Goal: Task Accomplishment & Management: Complete application form

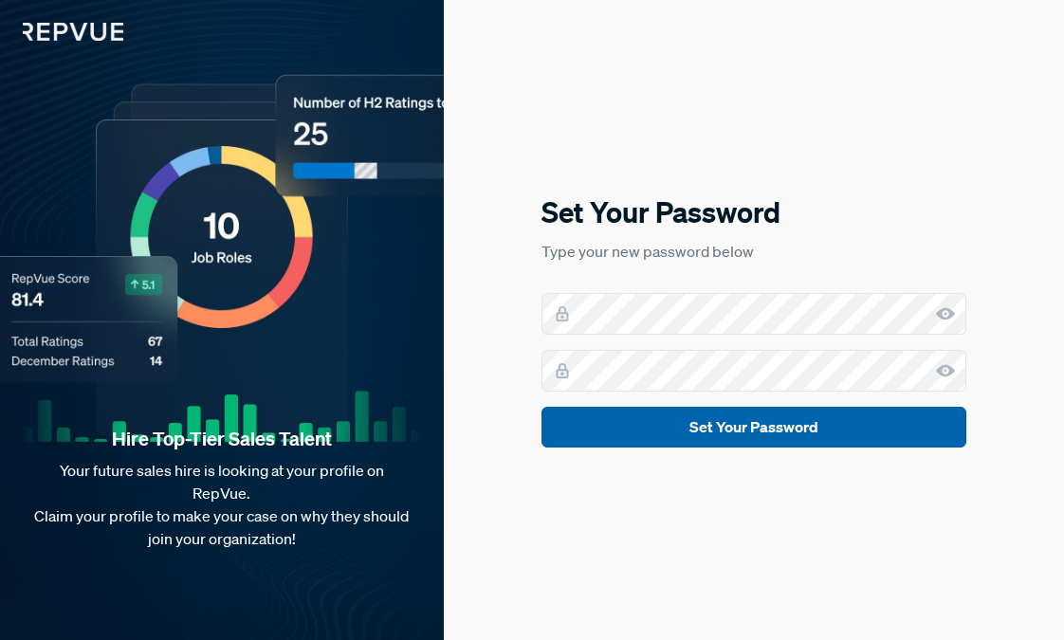
click at [835, 431] on button "Set Your Password" at bounding box center [753, 427] width 425 height 41
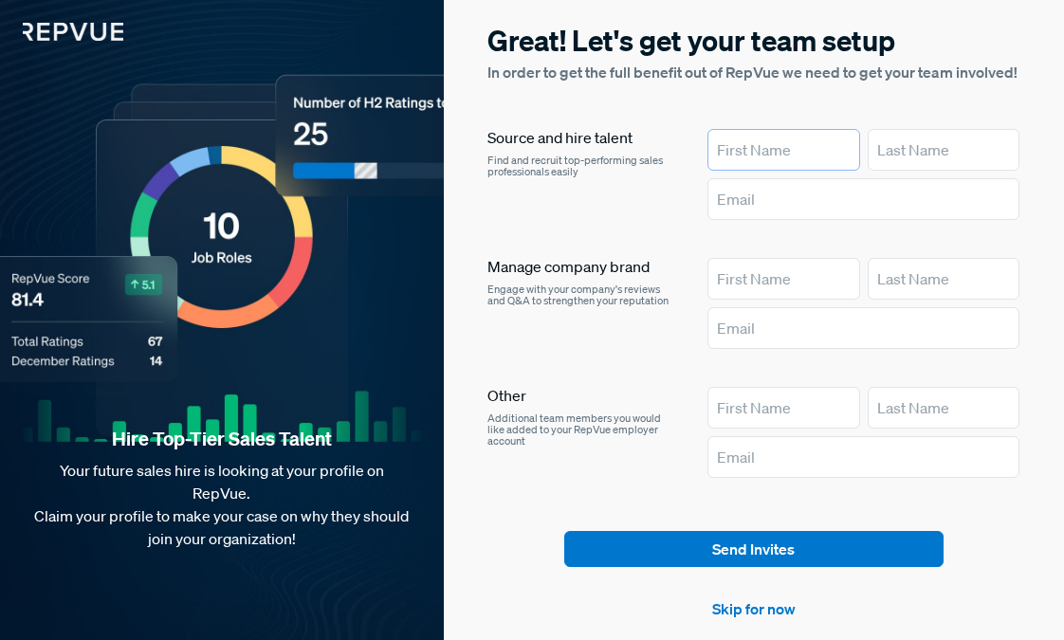
click at [772, 149] on input "text" at bounding box center [783, 150] width 153 height 42
type input "[PERSON_NAME]"
type input "Vue"
type input "[PERSON_NAME][EMAIL_ADDRESS][DOMAIN_NAME]"
click at [775, 265] on input "text" at bounding box center [783, 279] width 153 height 42
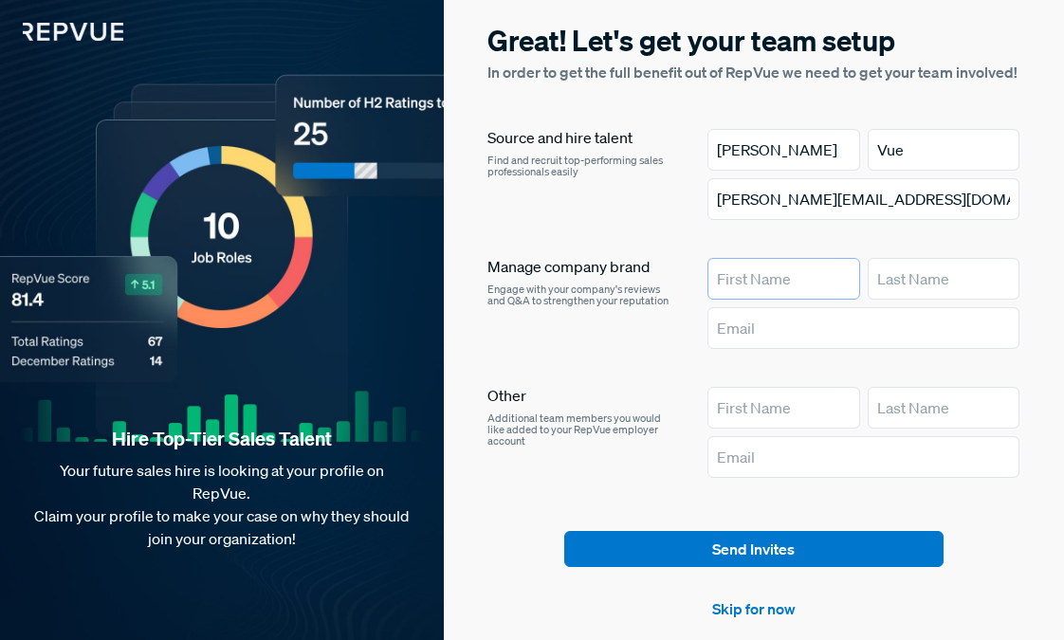
type input "[PERSON_NAME]"
type input "Vue"
type input "[PERSON_NAME][EMAIL_ADDRESS][DOMAIN_NAME]"
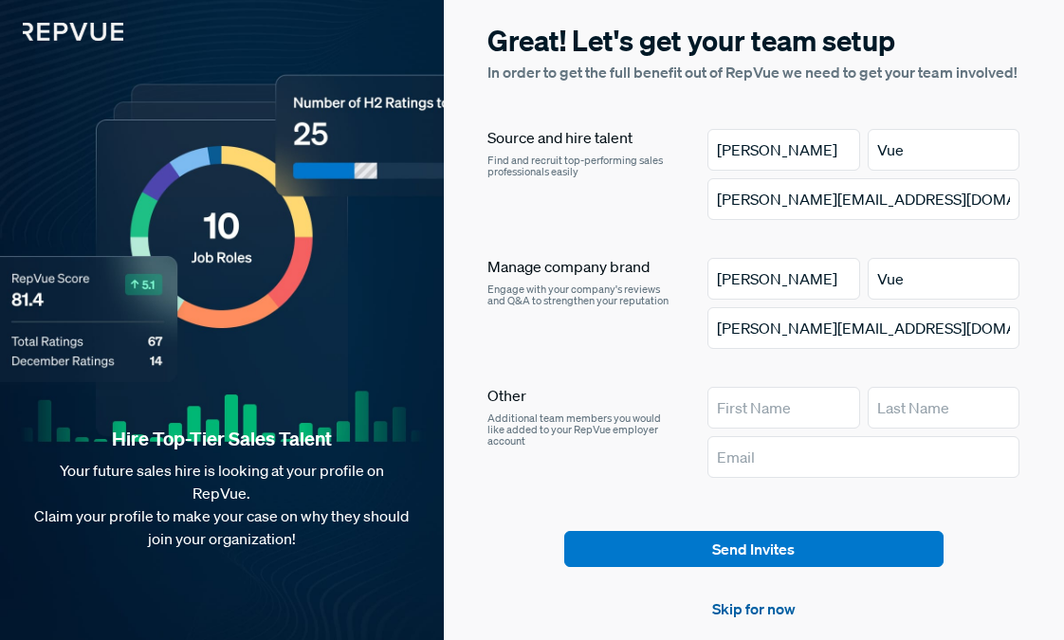
click at [756, 606] on link "Skip for now" at bounding box center [753, 608] width 83 height 23
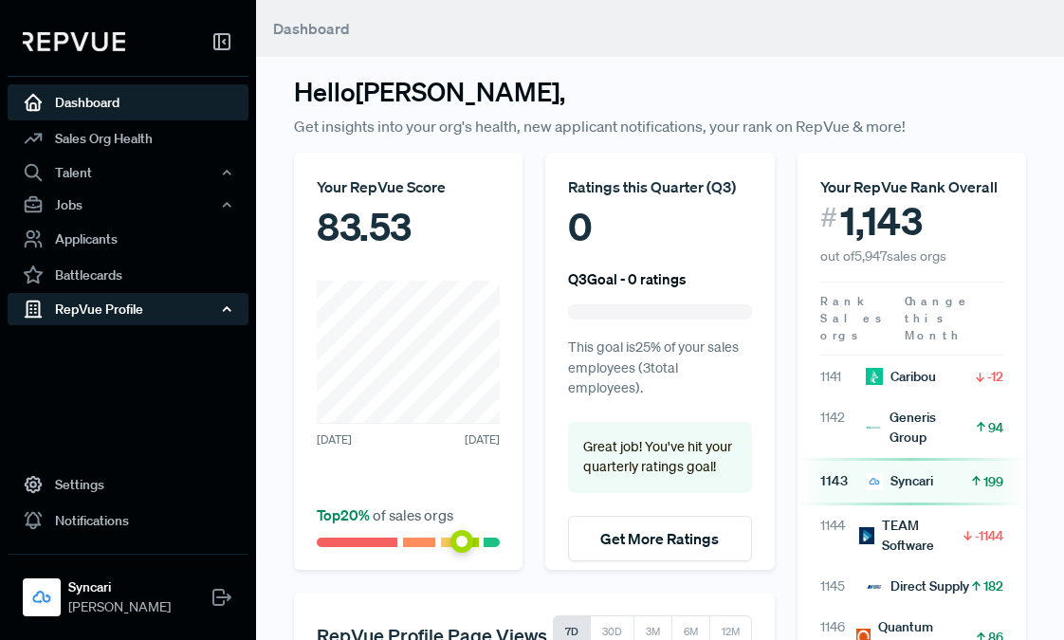
click at [134, 306] on div "RepVue Profile" at bounding box center [128, 309] width 241 height 32
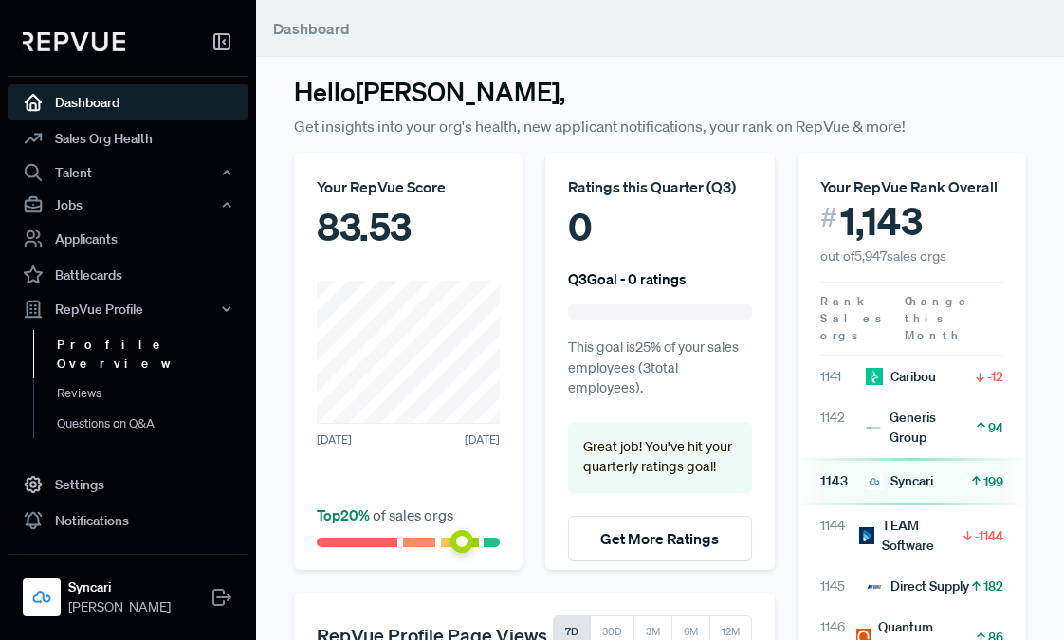
click at [128, 345] on link "Profile Overview" at bounding box center [153, 354] width 241 height 48
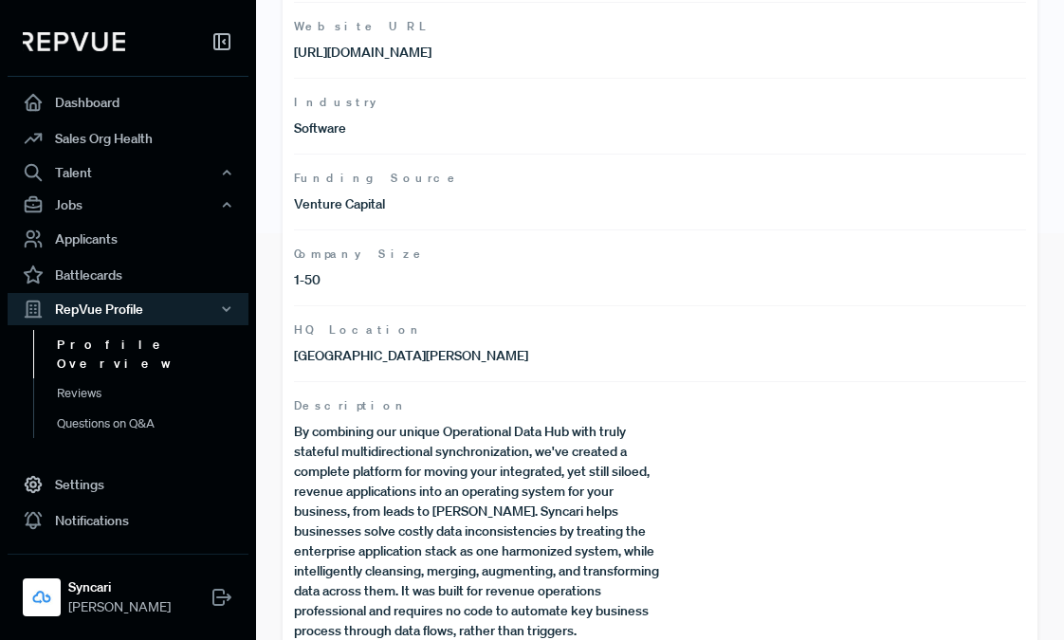
scroll to position [446, 0]
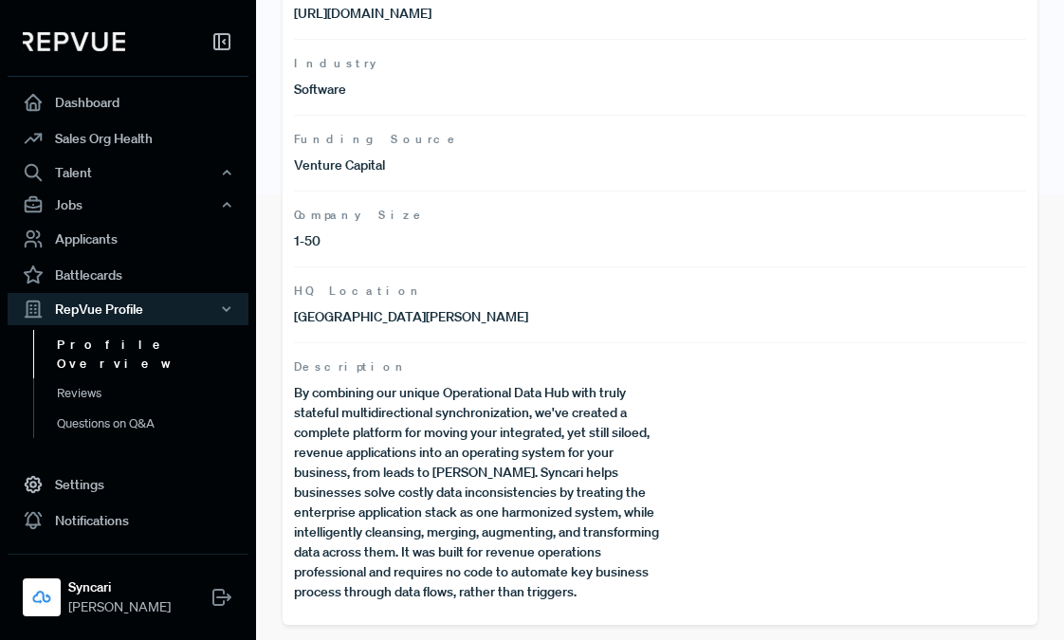
click at [478, 435] on p "By combining our unique Operational Data Hub with truly stateful multidirection…" at bounding box center [477, 492] width 366 height 219
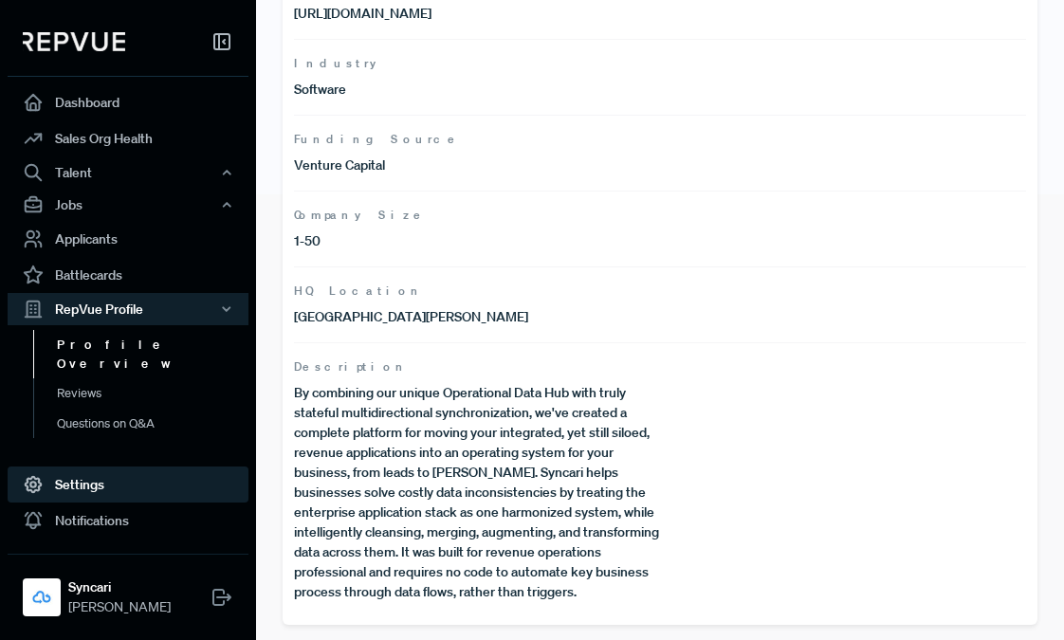
click at [103, 485] on link "Settings" at bounding box center [128, 485] width 241 height 36
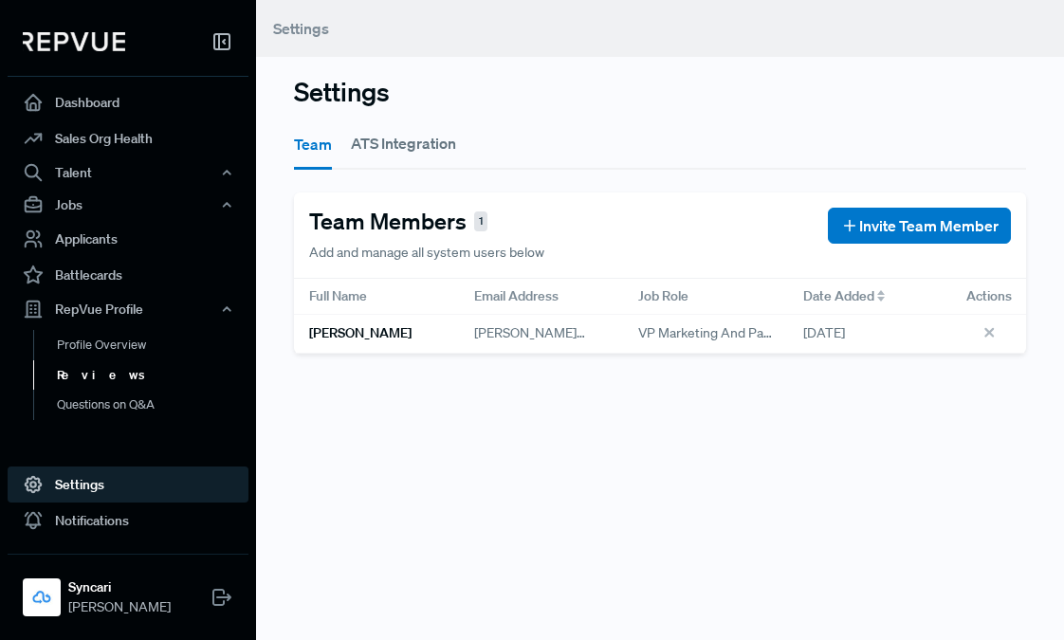
click at [123, 372] on link "Reviews" at bounding box center [153, 375] width 241 height 30
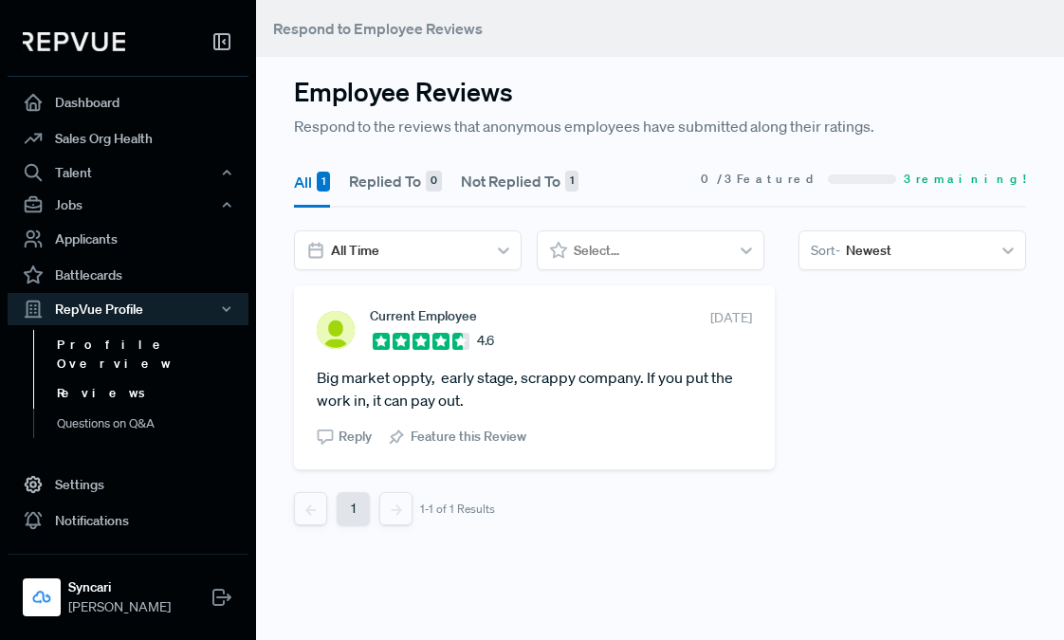
click at [117, 353] on link "Profile Overview" at bounding box center [153, 354] width 241 height 48
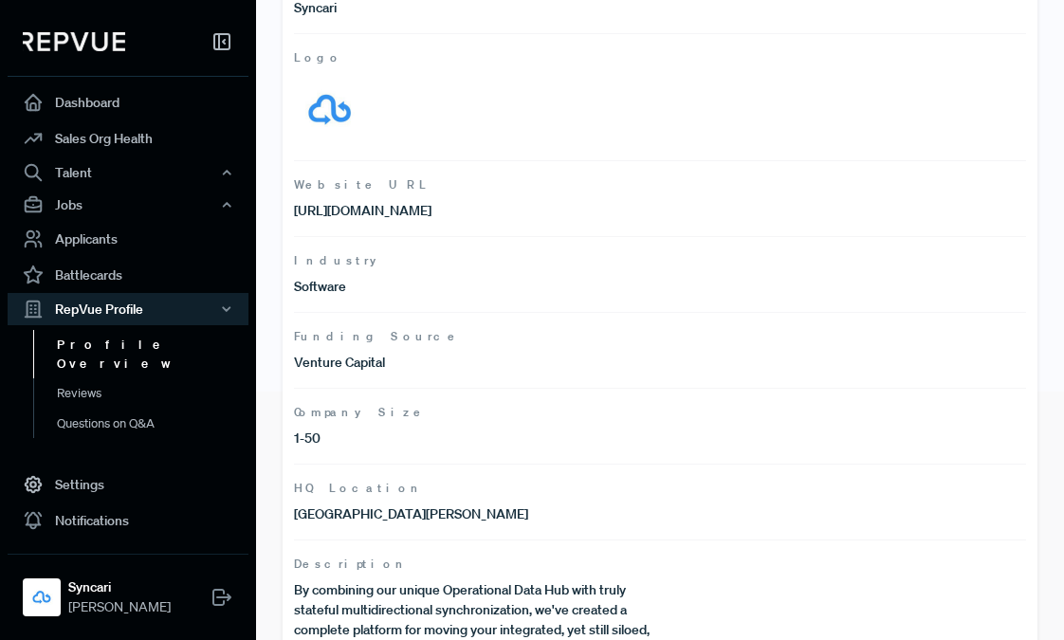
scroll to position [446, 0]
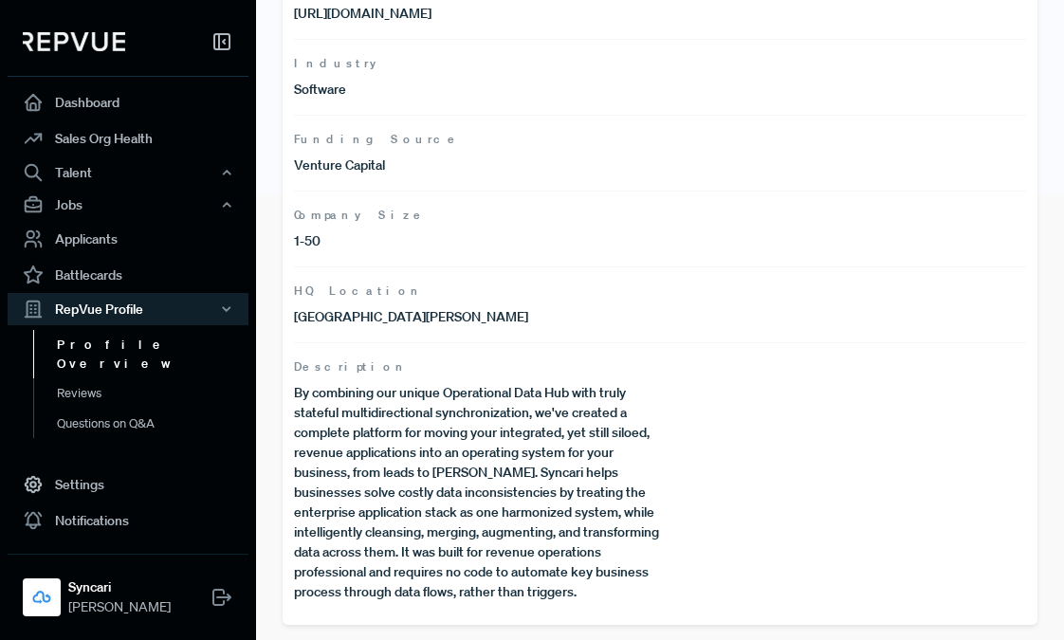
click at [481, 424] on p "By combining our unique Operational Data Hub with truly stateful multidirection…" at bounding box center [477, 492] width 366 height 219
click at [176, 409] on link "Questions on Q&A" at bounding box center [153, 424] width 241 height 30
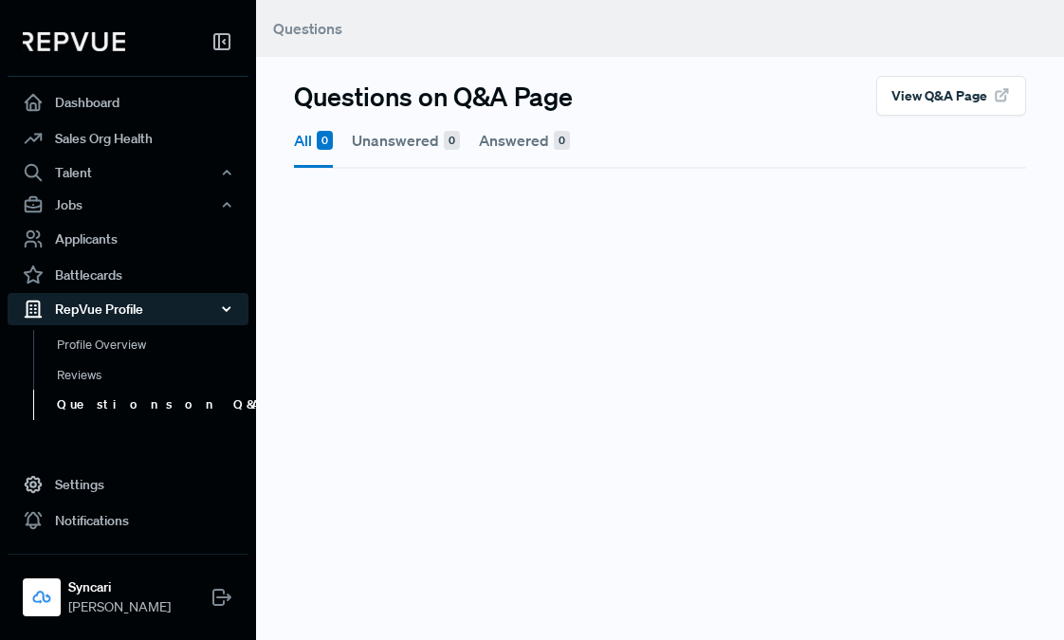
click at [115, 303] on div "RepVue Profile" at bounding box center [128, 309] width 241 height 32
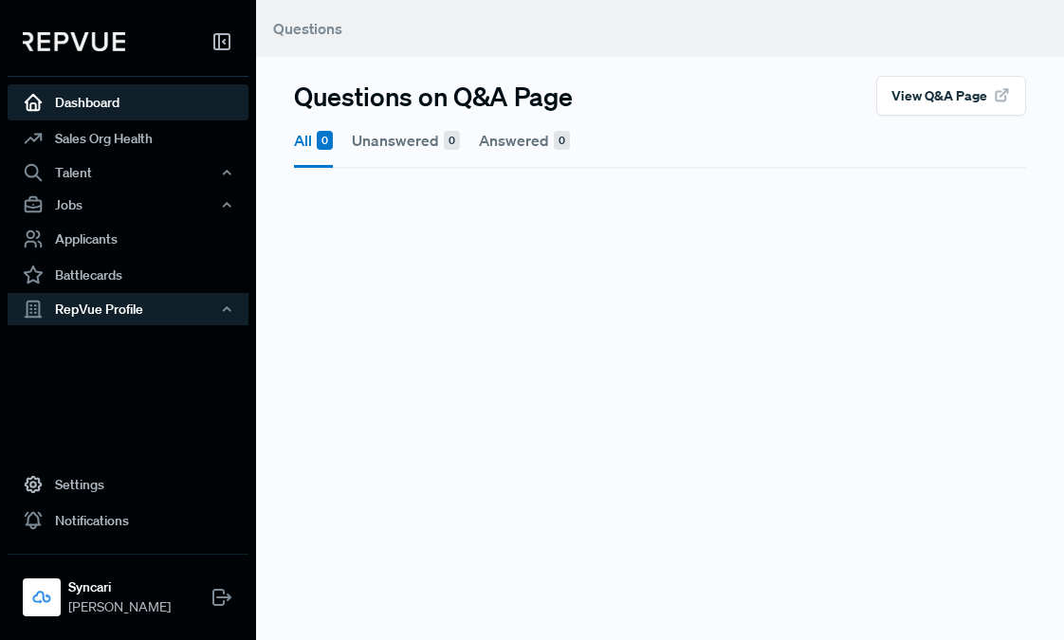
click at [119, 93] on link "Dashboard" at bounding box center [128, 102] width 241 height 36
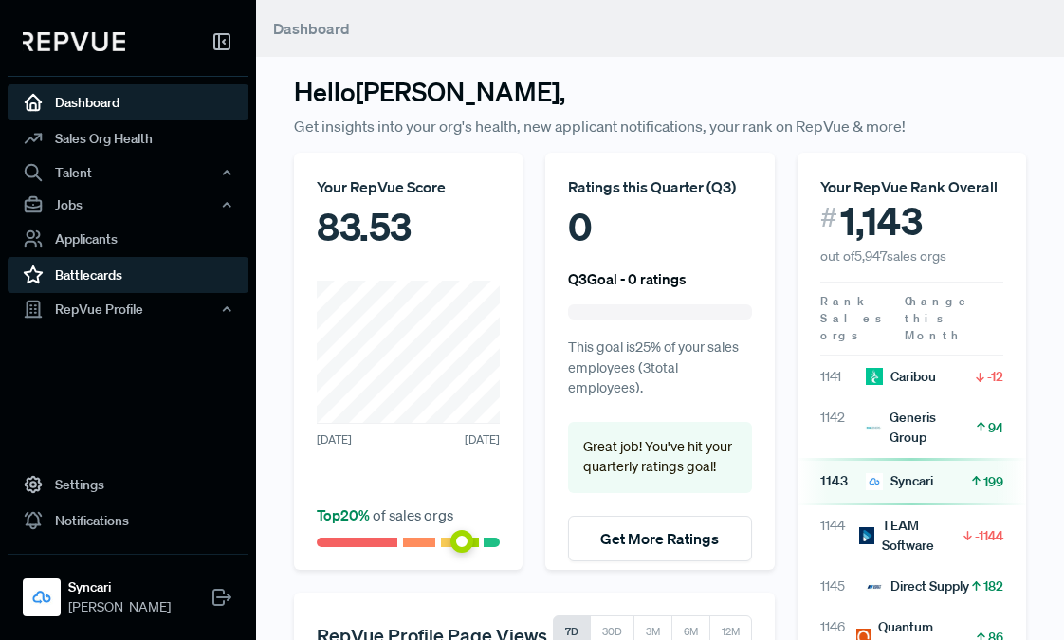
click at [125, 278] on link "Battlecards" at bounding box center [128, 275] width 241 height 36
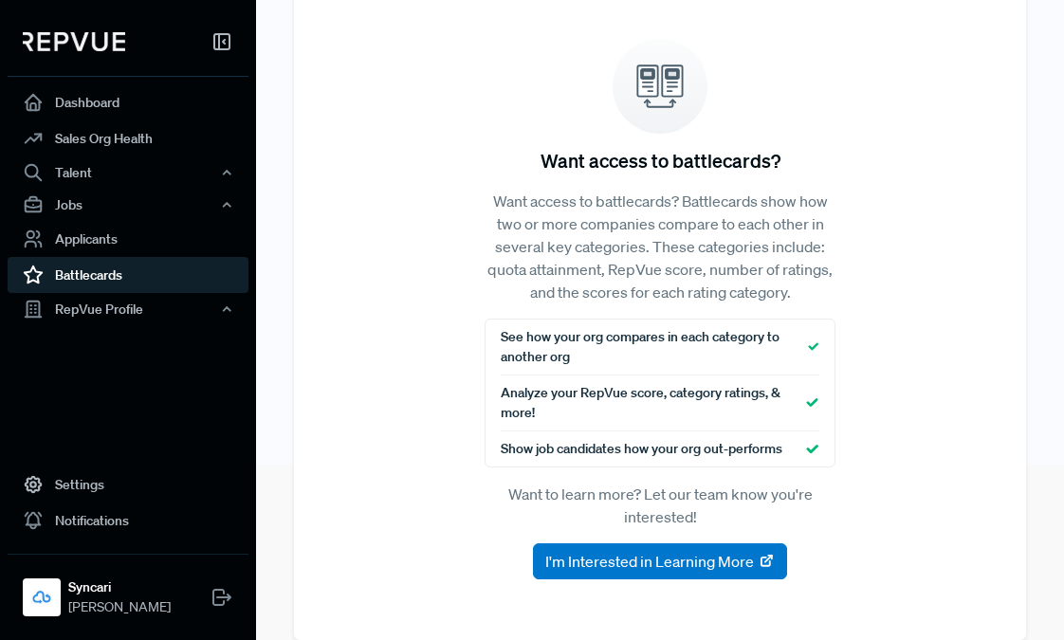
scroll to position [205, 0]
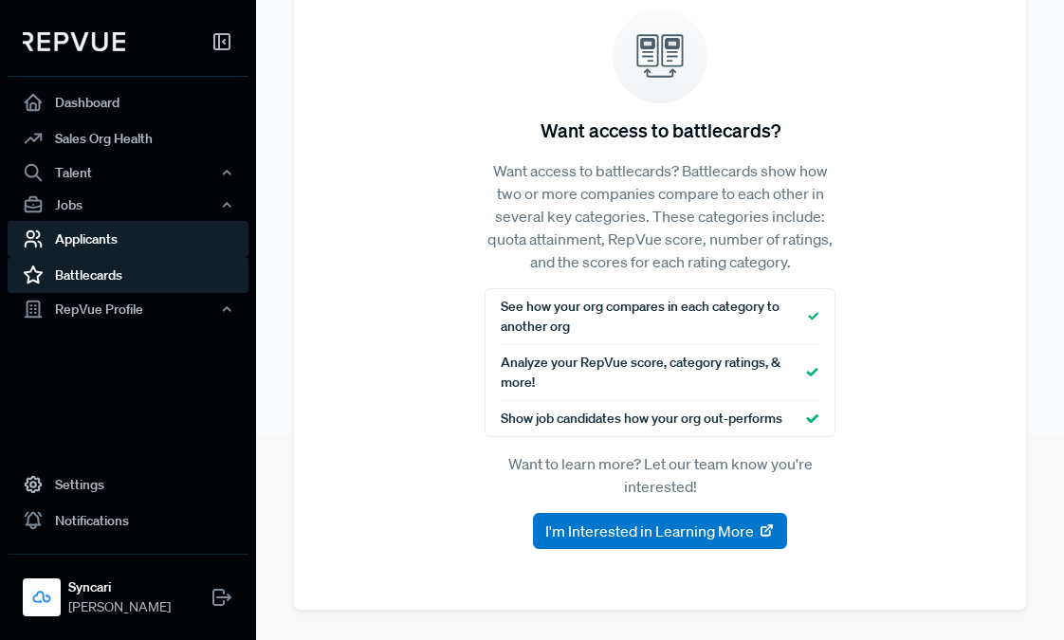
click at [152, 245] on link "Applicants" at bounding box center [128, 239] width 241 height 36
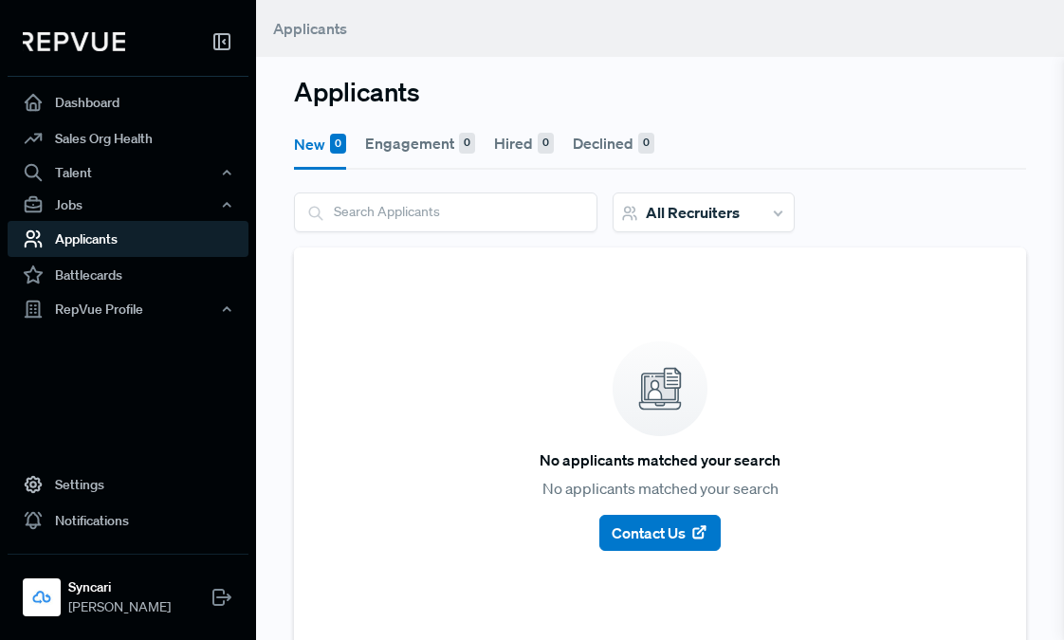
scroll to position [6, 0]
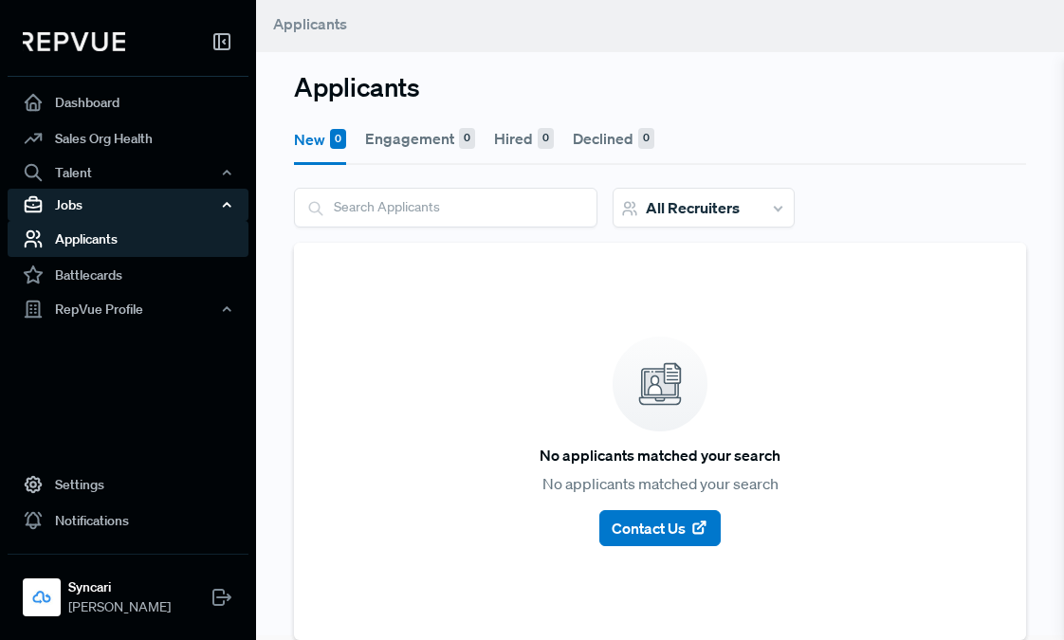
click at [114, 211] on div "Jobs" at bounding box center [128, 205] width 241 height 32
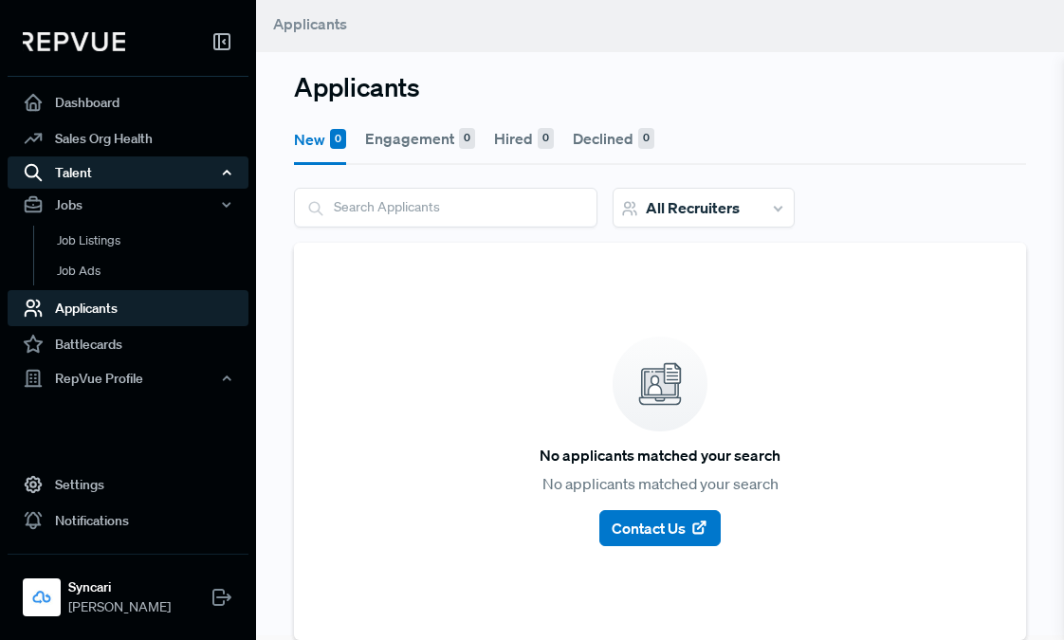
click at [122, 169] on div "Talent" at bounding box center [128, 172] width 241 height 32
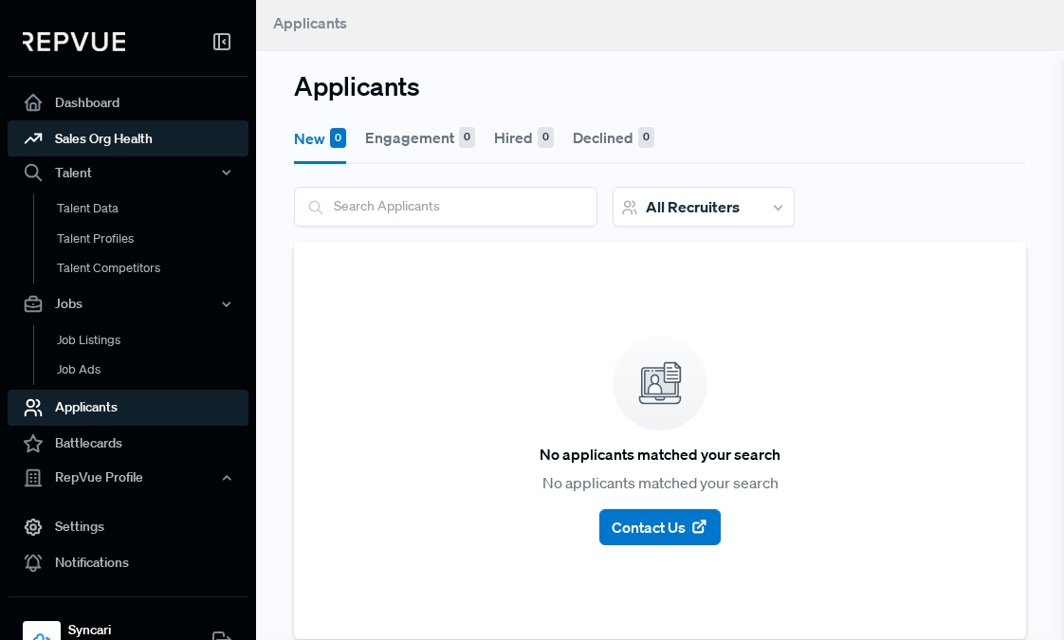
click at [137, 141] on link "Sales Org Health" at bounding box center [128, 138] width 241 height 36
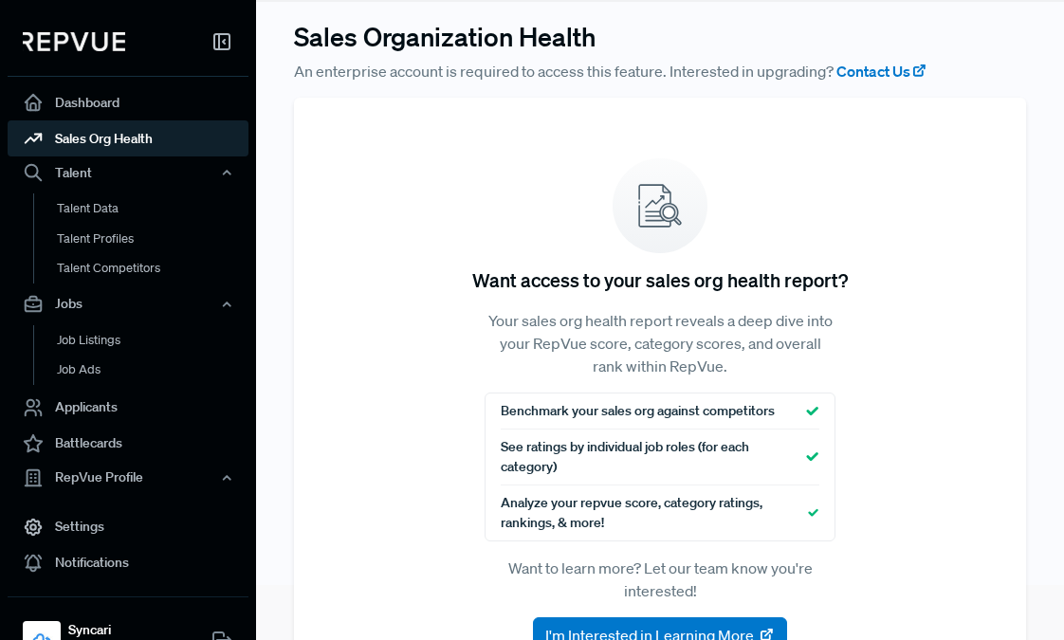
scroll to position [159, 0]
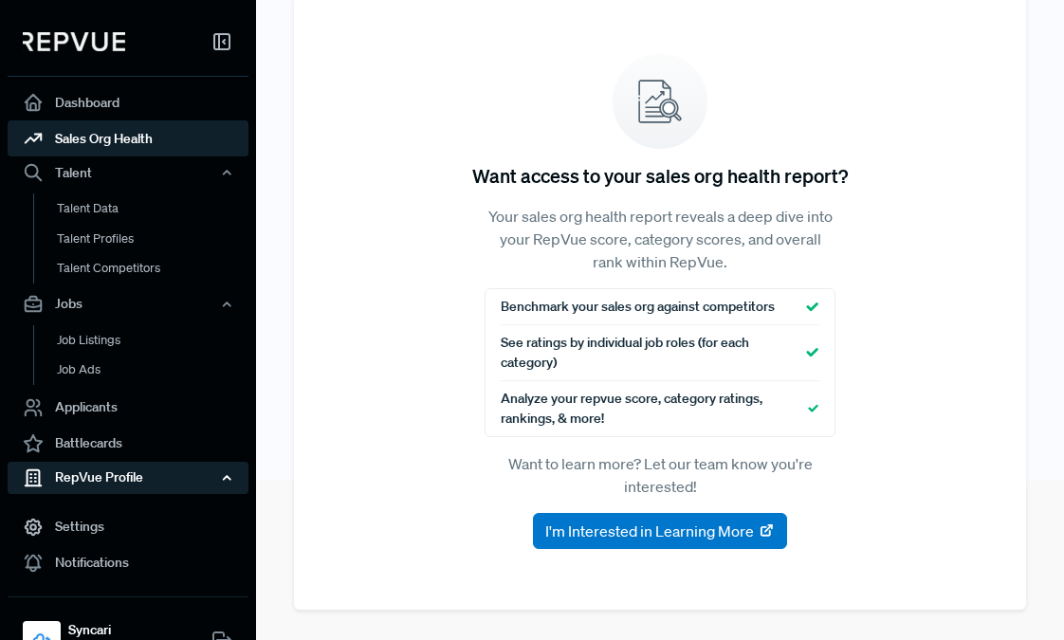
click at [120, 474] on div "RepVue Profile" at bounding box center [128, 478] width 241 height 32
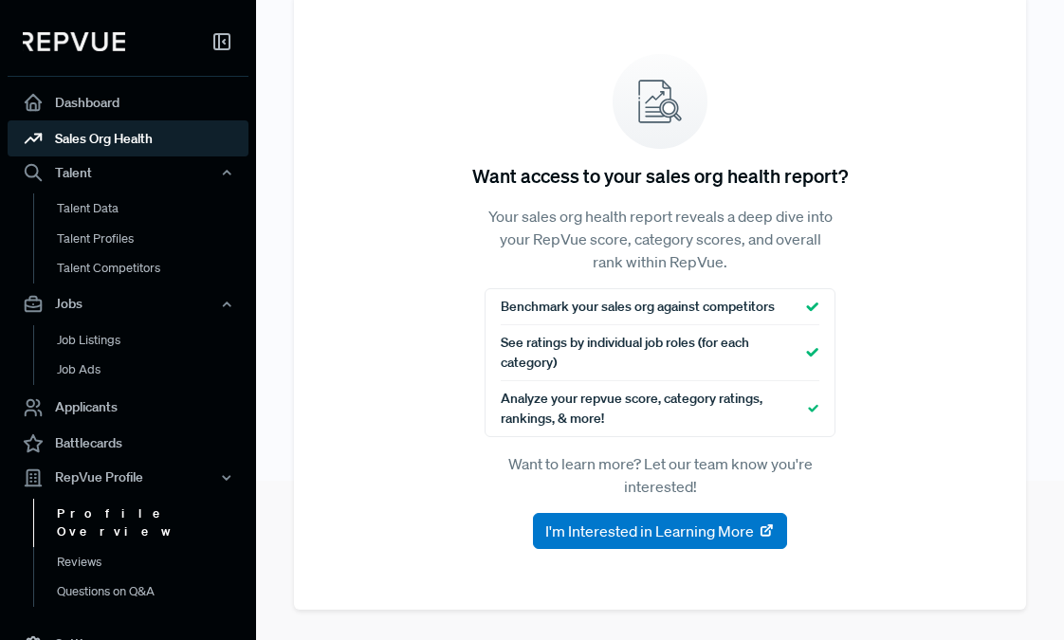
click at [146, 520] on link "Profile Overview" at bounding box center [153, 523] width 241 height 48
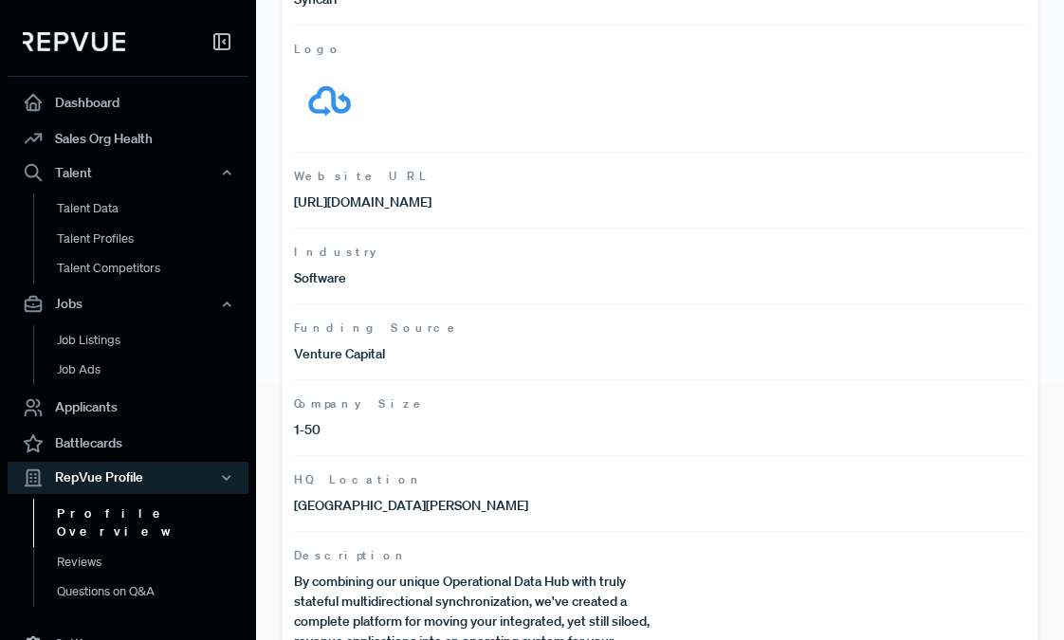
scroll to position [446, 0]
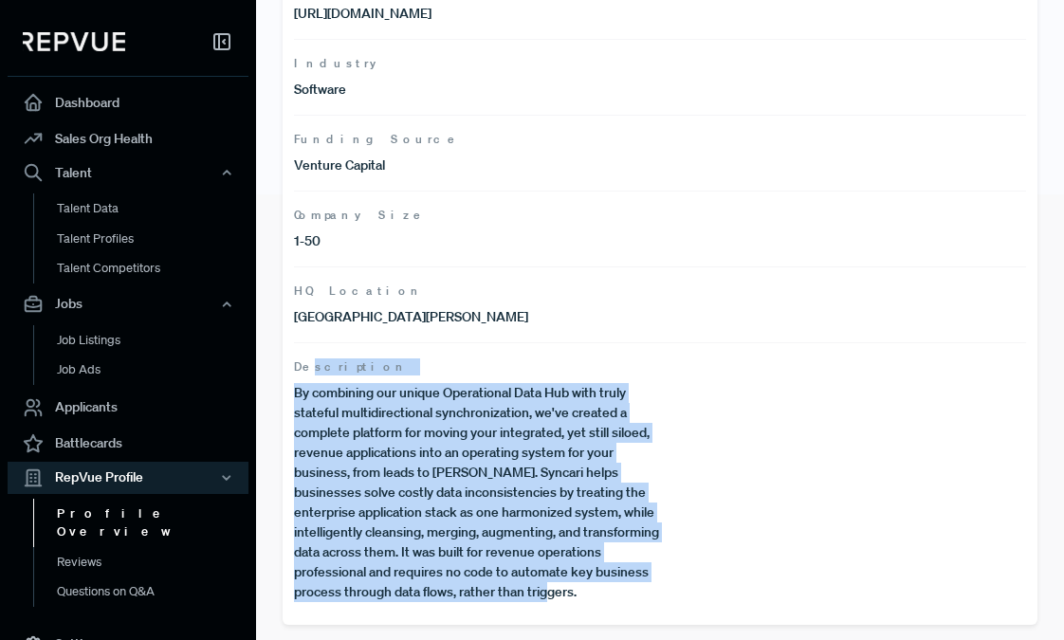
drag, startPoint x: 659, startPoint y: 600, endPoint x: 309, endPoint y: 364, distance: 422.1
click at [309, 364] on article "Description By combining our unique Operational Data Hub with truly stateful mu…" at bounding box center [660, 472] width 732 height 260
